Goal: Task Accomplishment & Management: Use online tool/utility

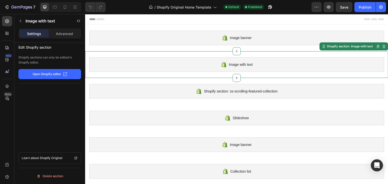
click at [219, 59] on div "Image with text" at bounding box center [236, 64] width 295 height 15
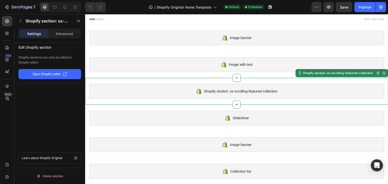
click at [181, 92] on div "Shopify section: ss-scrolling-featured-collection" at bounding box center [236, 91] width 295 height 15
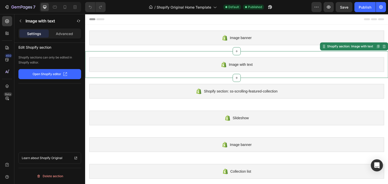
click at [193, 72] on div "Image with text Shopify section: Image with text Disabled. Please edit in Shopi…" at bounding box center [236, 64] width 303 height 27
drag, startPoint x: 66, startPoint y: 71, endPoint x: 35, endPoint y: 98, distance: 40.8
click at [35, 98] on div "Edit Shopify section Shopify sections can only be edited in Shopify editor. Ope…" at bounding box center [49, 121] width 71 height 156
click at [66, 34] on p "Advanced" at bounding box center [64, 33] width 17 height 5
click at [39, 33] on p "Settings" at bounding box center [34, 33] width 14 height 5
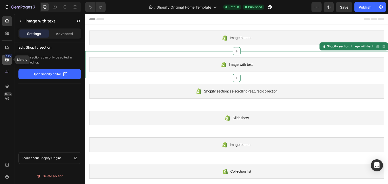
click at [5, 61] on icon at bounding box center [7, 59] width 5 height 5
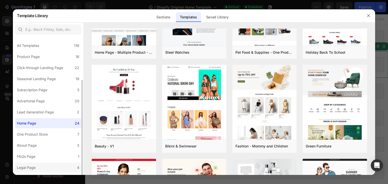
scroll to position [25, 0]
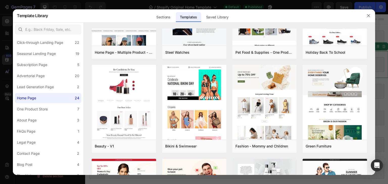
click at [0, 116] on div at bounding box center [194, 92] width 388 height 184
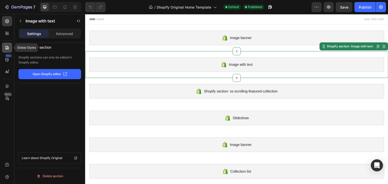
click at [9, 48] on icon at bounding box center [7, 47] width 5 height 5
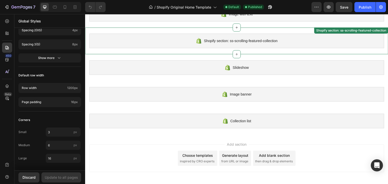
scroll to position [0, 0]
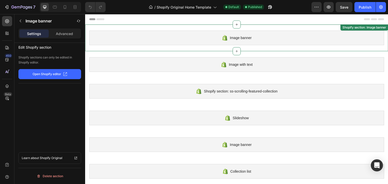
click at [246, 40] on span "Image banner" at bounding box center [241, 38] width 22 height 6
click at [359, 29] on div "Shopify section: Image banner" at bounding box center [351, 29] width 46 height 5
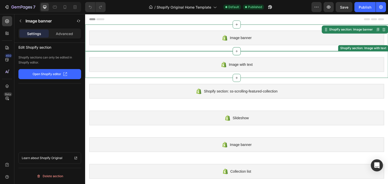
click at [260, 69] on div "Image with text" at bounding box center [236, 64] width 295 height 15
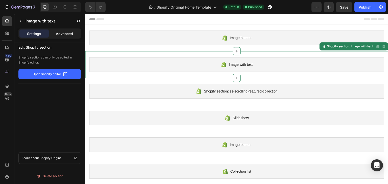
click at [63, 33] on p "Advanced" at bounding box center [64, 33] width 17 height 5
click at [61, 33] on p "Advanced" at bounding box center [64, 33] width 17 height 5
click at [36, 35] on p "Settings" at bounding box center [34, 33] width 14 height 5
click at [60, 34] on p "Advanced" at bounding box center [64, 33] width 17 height 5
click at [5, 52] on div at bounding box center [7, 48] width 10 height 10
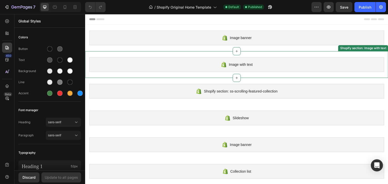
click at [237, 64] on span "Image with text" at bounding box center [241, 65] width 24 height 6
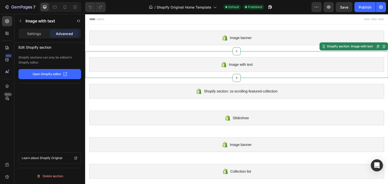
click at [57, 74] on p "Open Shopify editor" at bounding box center [47, 74] width 29 height 5
click at [22, 20] on icon "button" at bounding box center [20, 21] width 4 height 4
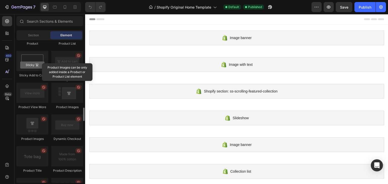
scroll to position [757, 0]
